Goal: Task Accomplishment & Management: Complete application form

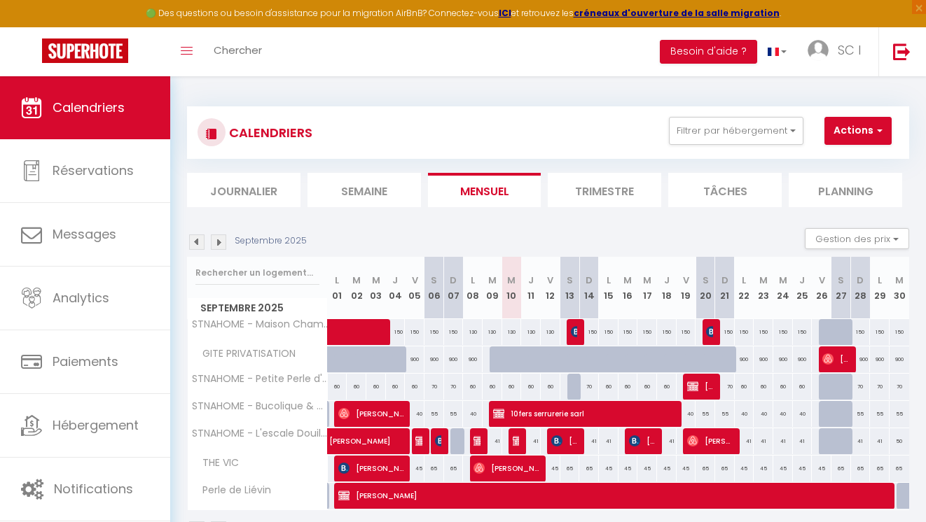
select select
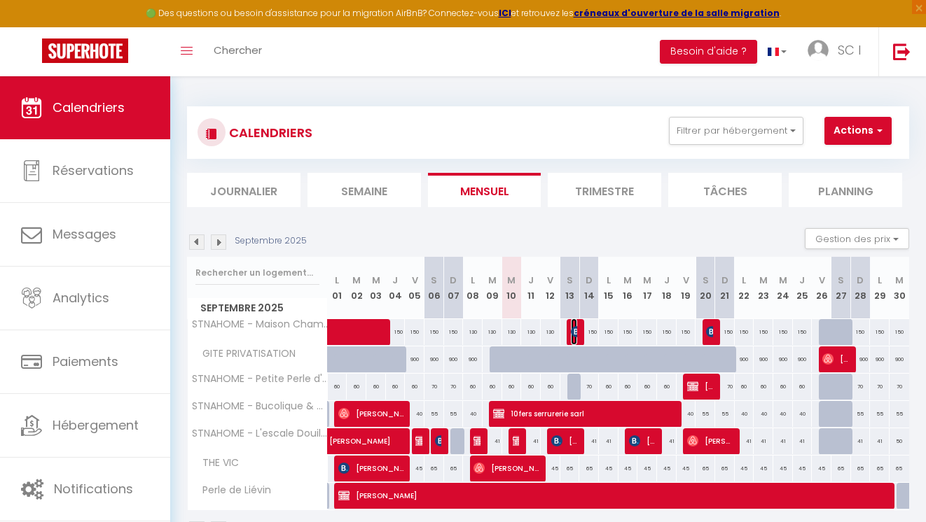
click at [576, 331] on img at bounding box center [576, 331] width 11 height 11
select select "OK"
select select "KO"
select select "0"
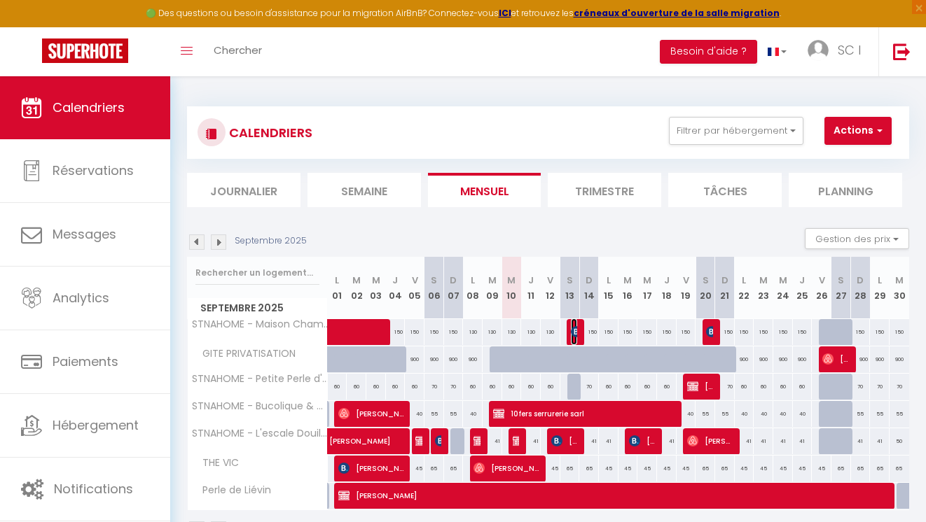
select select "1"
select select
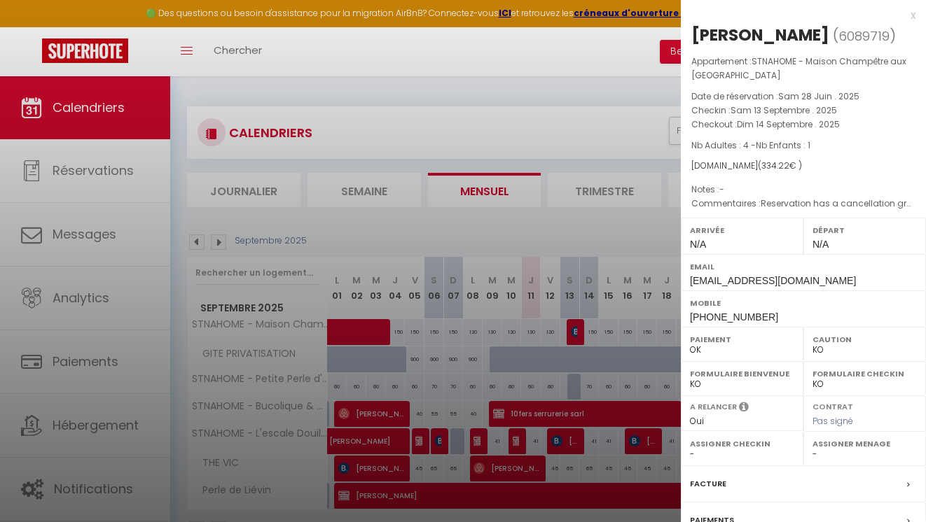
click at [820, 354] on select "OK KO" at bounding box center [864, 350] width 104 height 13
click at [812, 344] on select "OK KO" at bounding box center [864, 350] width 104 height 13
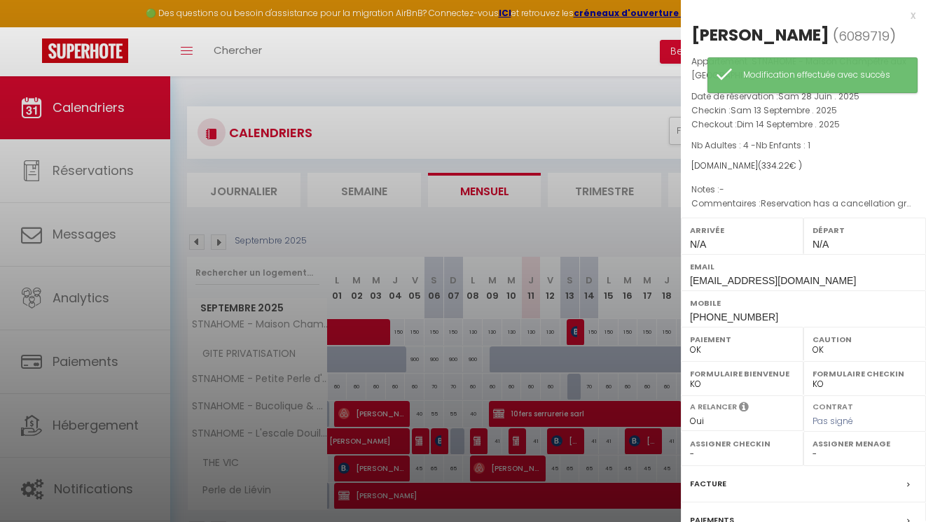
click at [599, 224] on div at bounding box center [463, 261] width 926 height 522
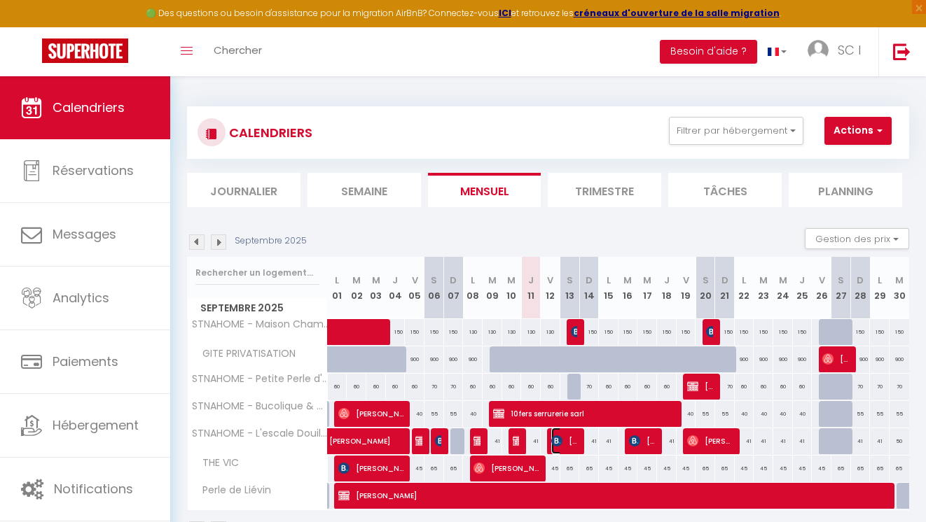
click at [565, 441] on span "[PERSON_NAME]" at bounding box center [564, 441] width 26 height 27
select select "KO"
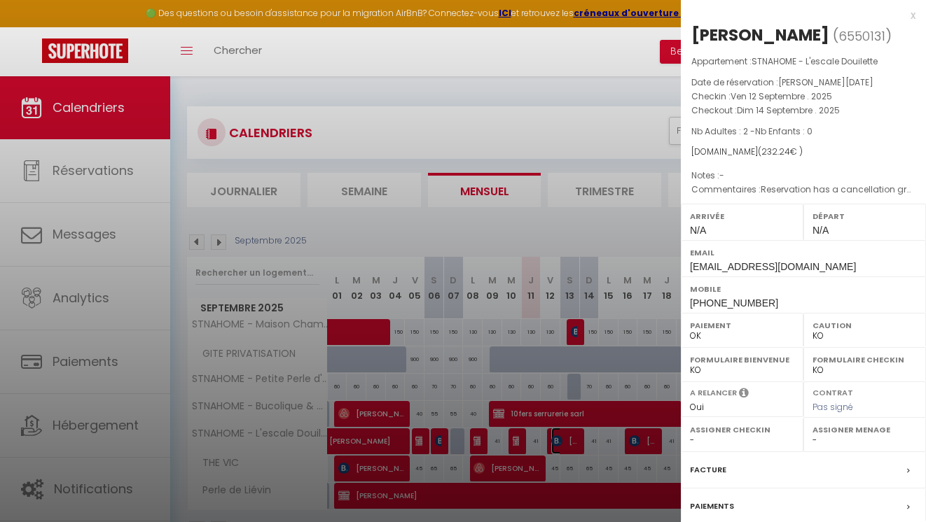
scroll to position [130, 0]
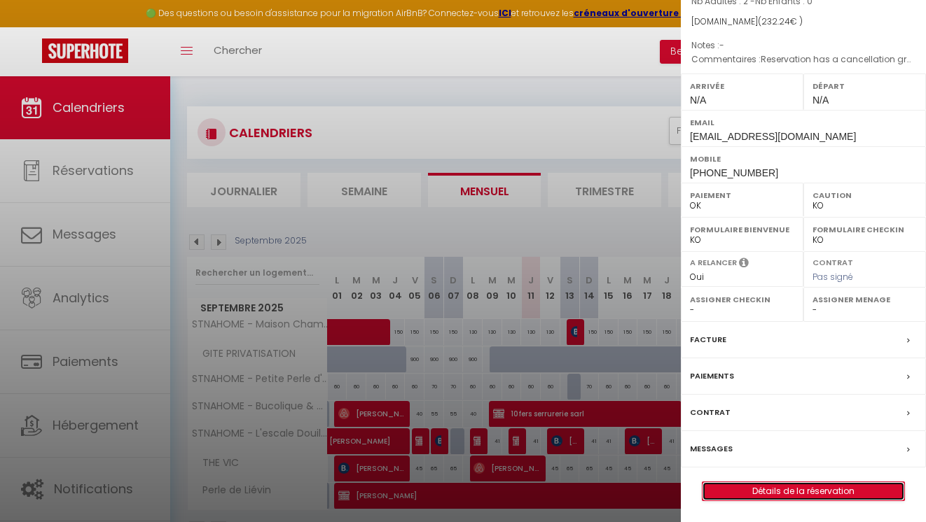
click at [763, 490] on link "Détails de la réservation" at bounding box center [803, 492] width 202 height 18
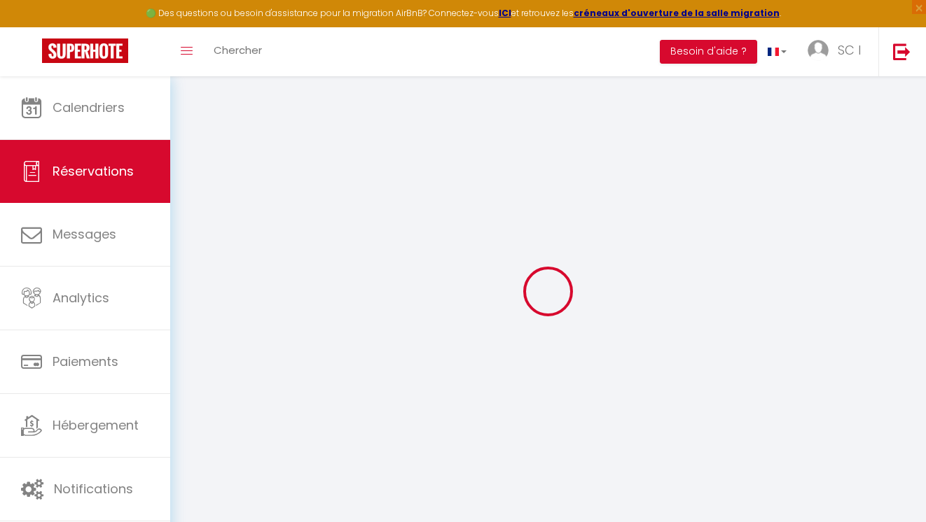
type input "[PERSON_NAME]"
type input "[EMAIL_ADDRESS][DOMAIN_NAME]"
type input "[PHONE_NUMBER]"
type input "."
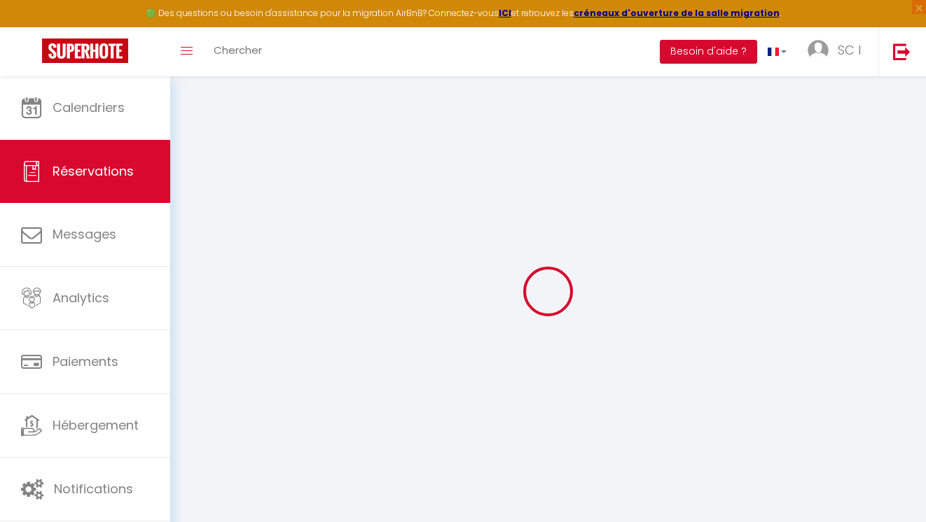
select select "CH"
type input "3.49"
type input "39.18"
select select "27645"
select select "1"
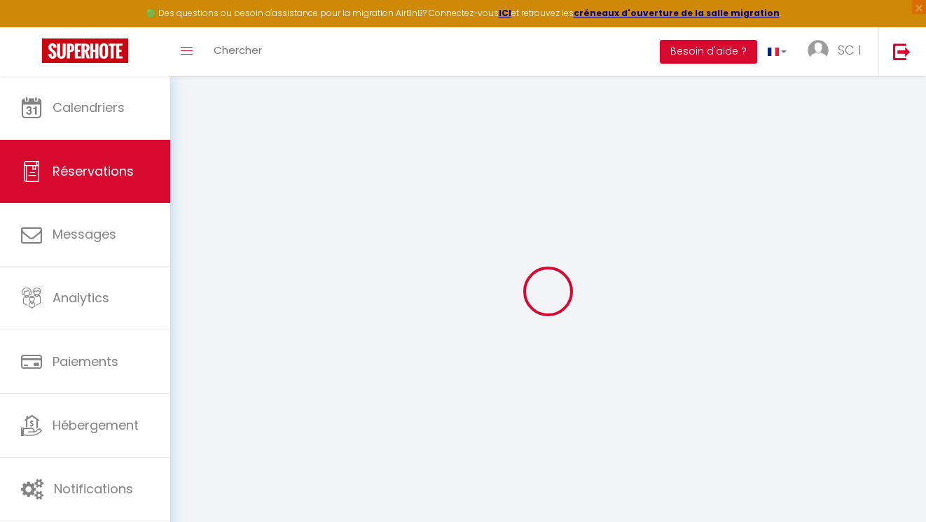
select select
type input "2"
select select "12"
select select "14"
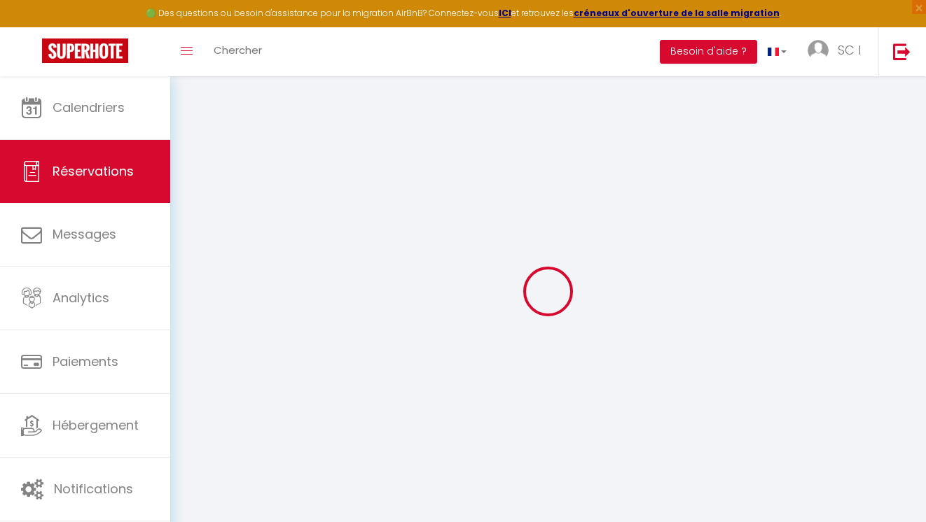
type input "192"
checkbox input "false"
type input "0"
select select "2"
type input "24"
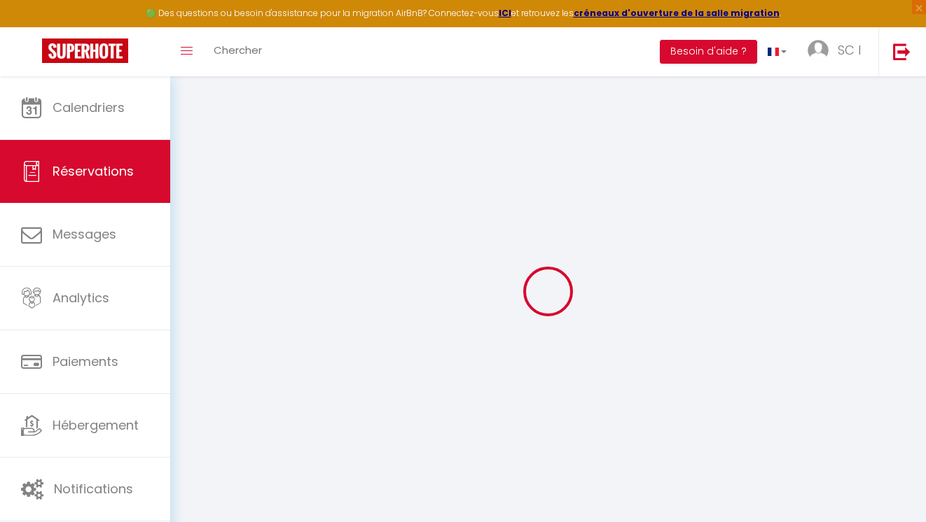
type input "0"
select select
checkbox input "false"
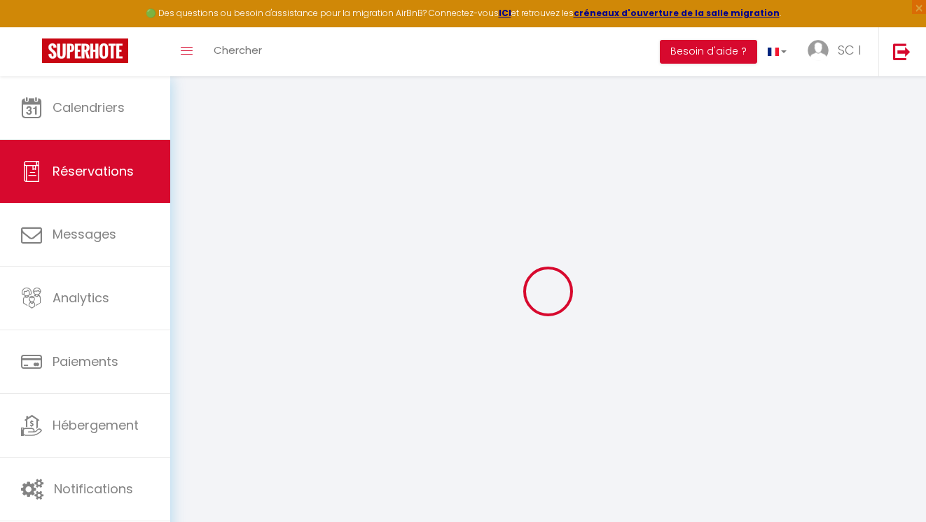
select select
checkbox input "false"
select select
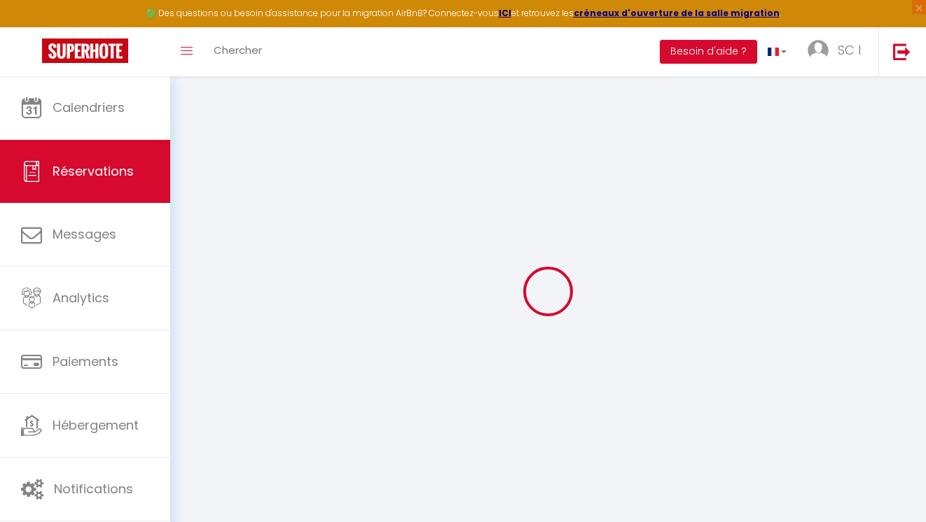
checkbox input "false"
select select
checkbox input "false"
type textarea "Reservation has a cancellation grace period. Do not charge if cancelled before …"
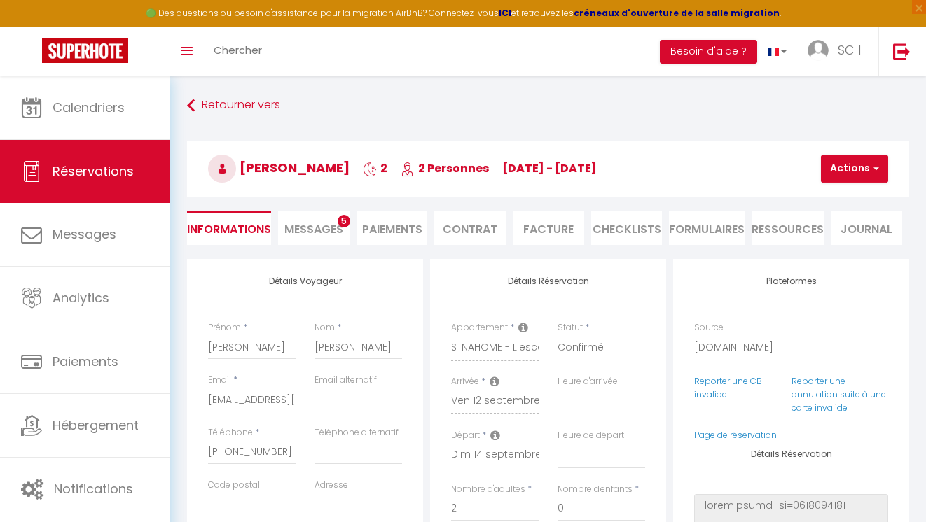
type input "35"
type input "1.75"
select select
checkbox input "false"
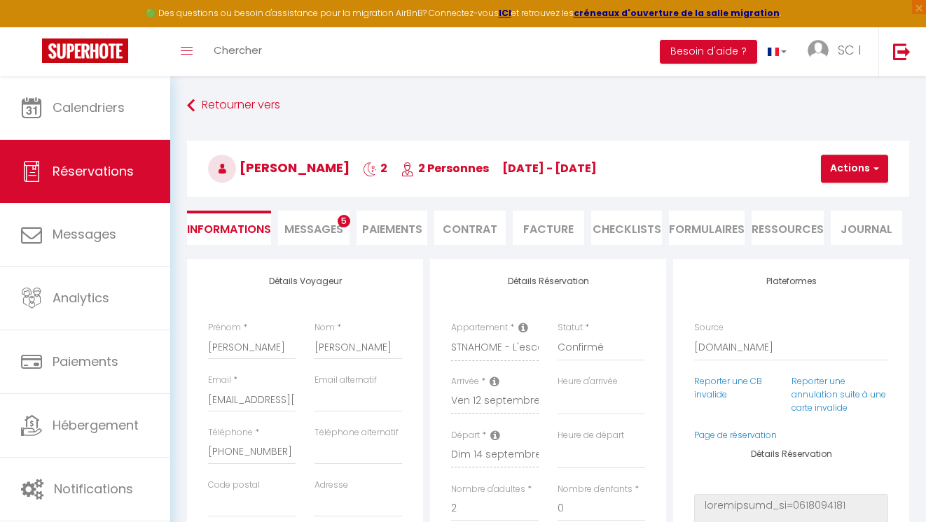
select select
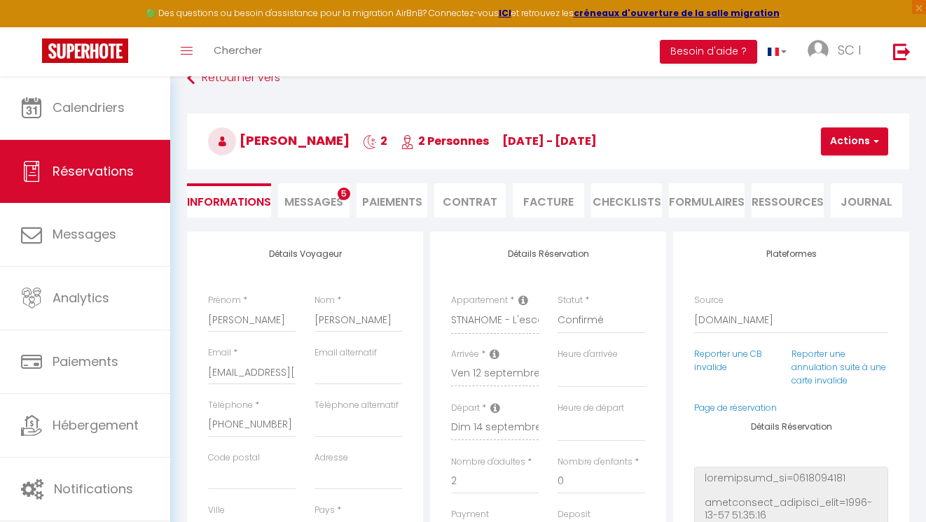
scroll to position [25, 0]
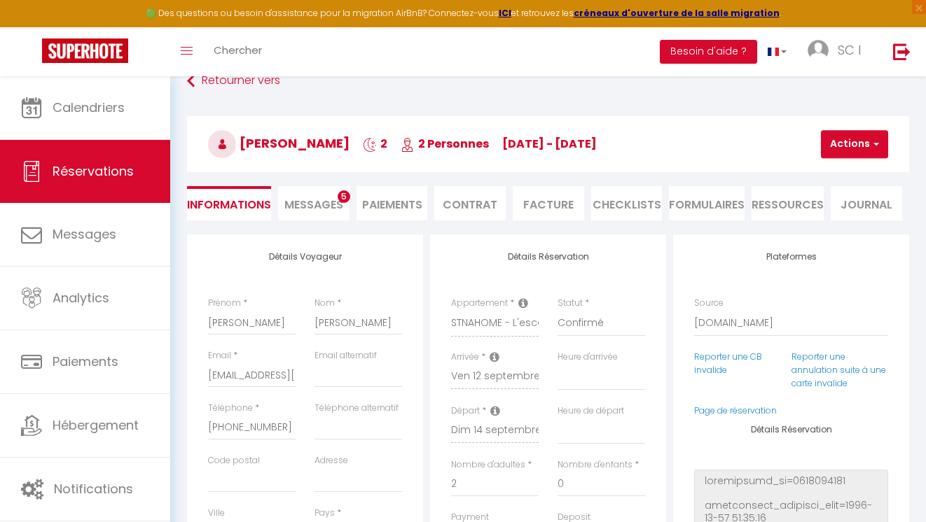
click at [381, 209] on li "Paiements" at bounding box center [391, 203] width 71 height 34
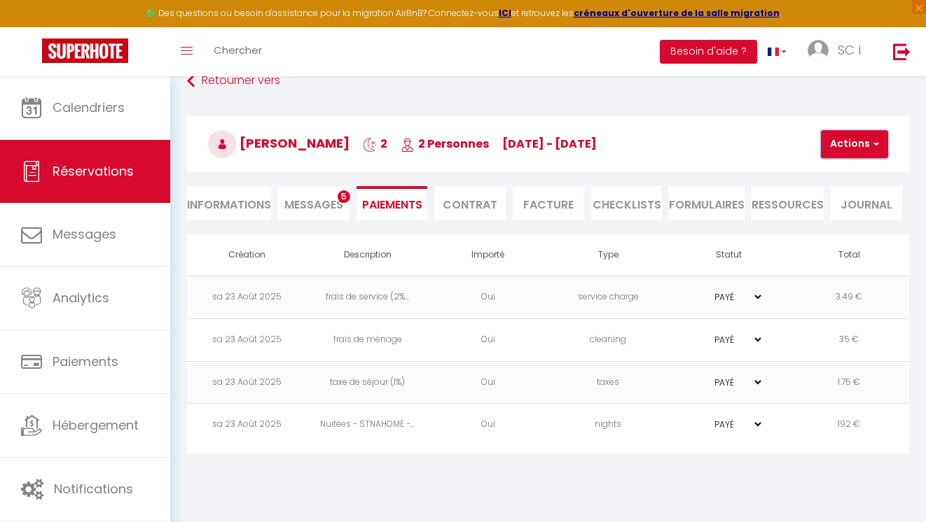
click at [870, 146] on span "button" at bounding box center [874, 144] width 8 height 13
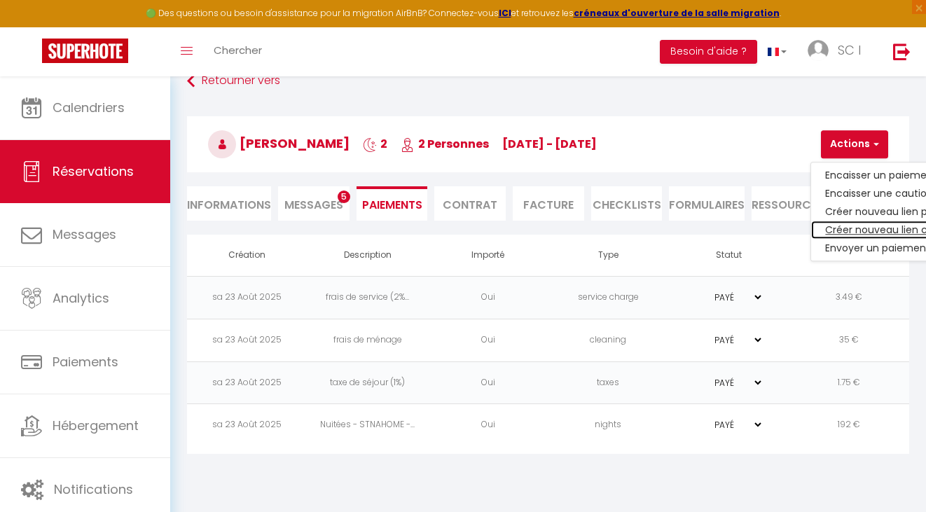
click at [852, 231] on link "Créer nouveau lien caution" at bounding box center [897, 230] width 172 height 18
select select "nights"
type input "[EMAIL_ADDRESS][DOMAIN_NAME]"
select select "5399"
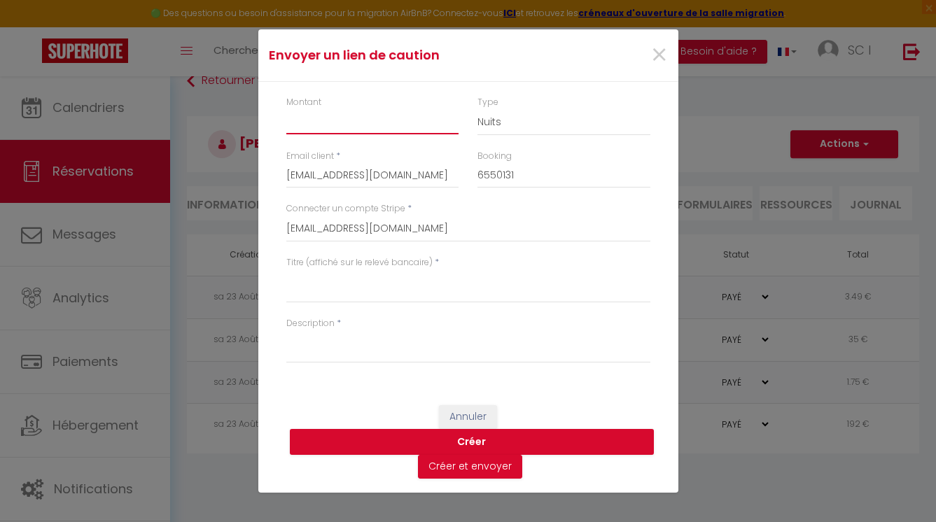
click at [377, 127] on input "Montant" at bounding box center [372, 121] width 173 height 25
type input "500"
click at [298, 293] on textarea "Titre (affiché sur le relevé bancaire)" at bounding box center [468, 287] width 364 height 34
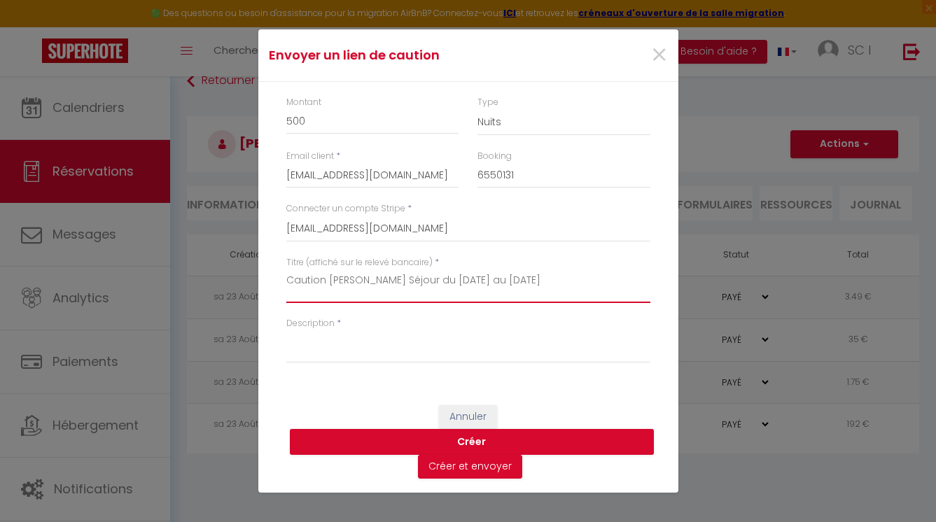
type textarea "Caution [PERSON_NAME] Séjour du [DATE] au [DATE]"
click at [314, 356] on textarea "Description" at bounding box center [468, 347] width 364 height 34
paste textarea "Caution [PERSON_NAME] Séjour du [DATE] au [DATE]"
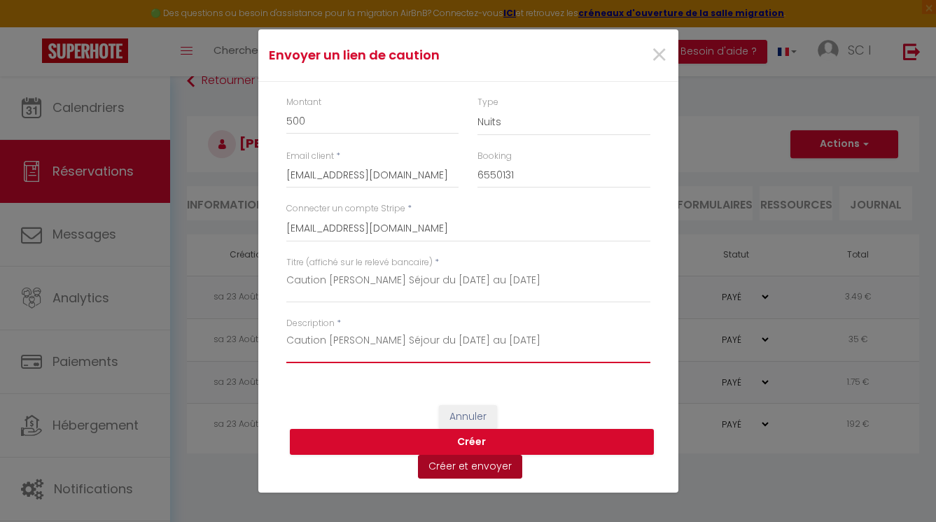
type textarea "Caution [PERSON_NAME] Séjour du [DATE] au [DATE]"
click at [474, 468] on button "Créer et envoyer" at bounding box center [470, 467] width 104 height 24
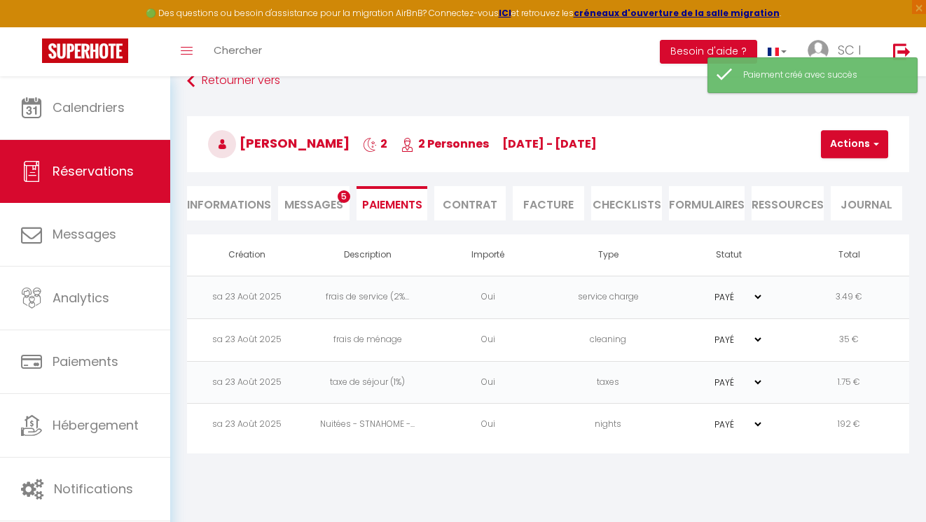
type input "[EMAIL_ADDRESS][DOMAIN_NAME]"
type input "Deposit request"
type textarea "Hi, We invite you to click on the link below to make the deposit: Title : Cauti…"
select select "0"
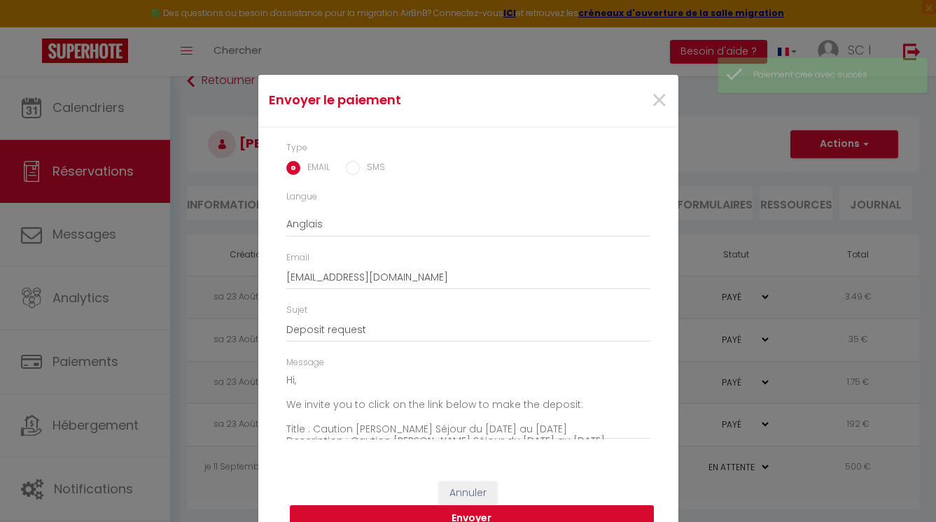
click at [508, 509] on button "Envoyer" at bounding box center [472, 519] width 364 height 27
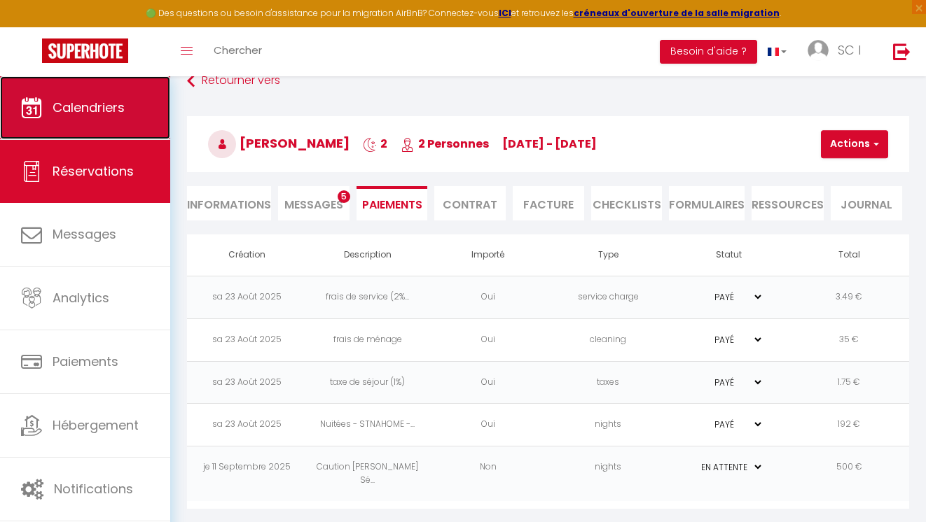
click at [118, 109] on span "Calendriers" at bounding box center [89, 108] width 72 height 18
